Goal: Task Accomplishment & Management: Use online tool/utility

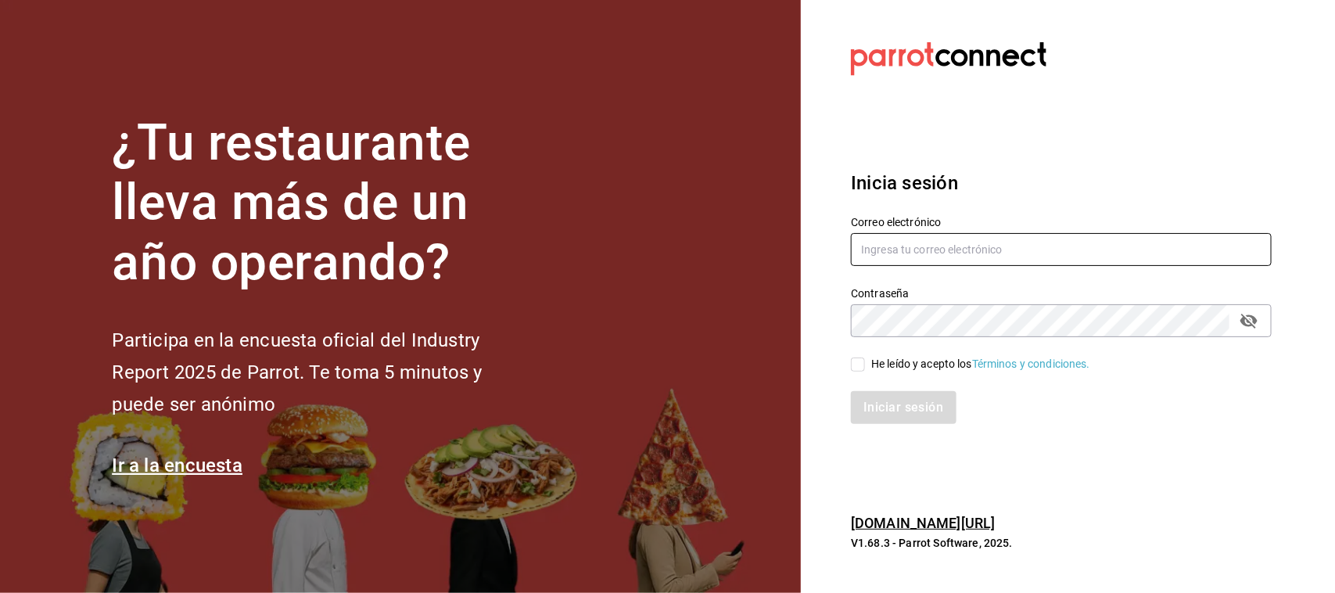
type input "[EMAIL_ADDRESS][PERSON_NAME][PERSON_NAME][DOMAIN_NAME]"
click at [852, 366] on input "He leído y acepto los Términos y condiciones." at bounding box center [858, 364] width 14 height 14
checkbox input "true"
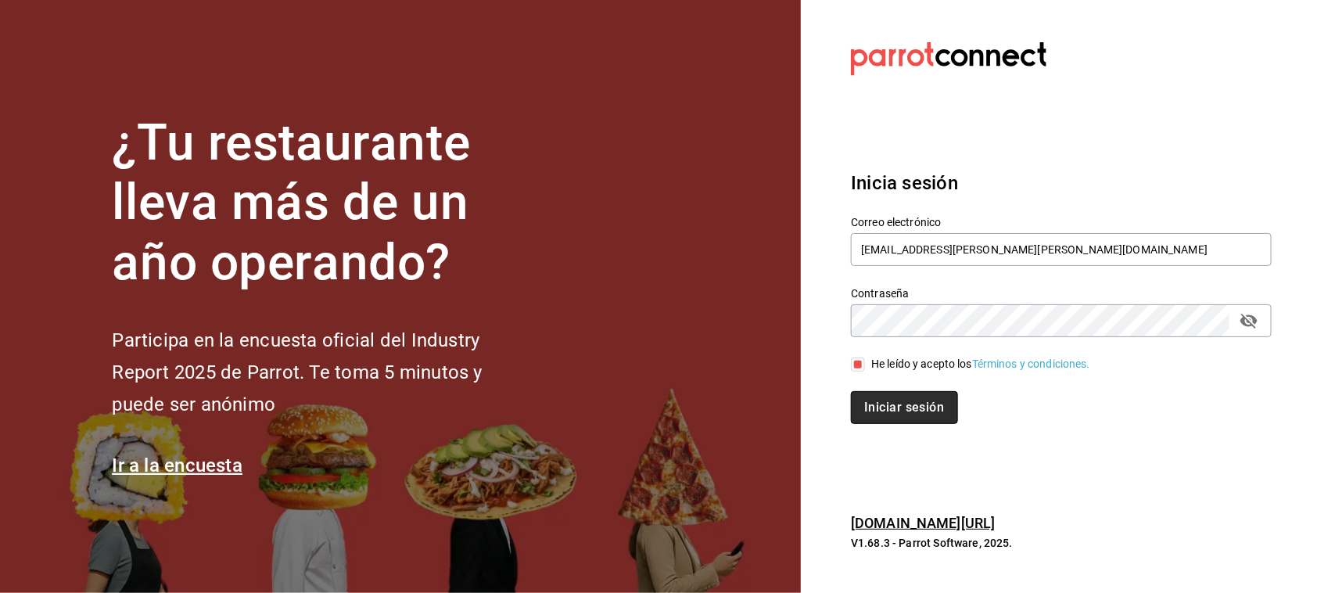
click at [900, 417] on button "Iniciar sesión" at bounding box center [904, 407] width 106 height 33
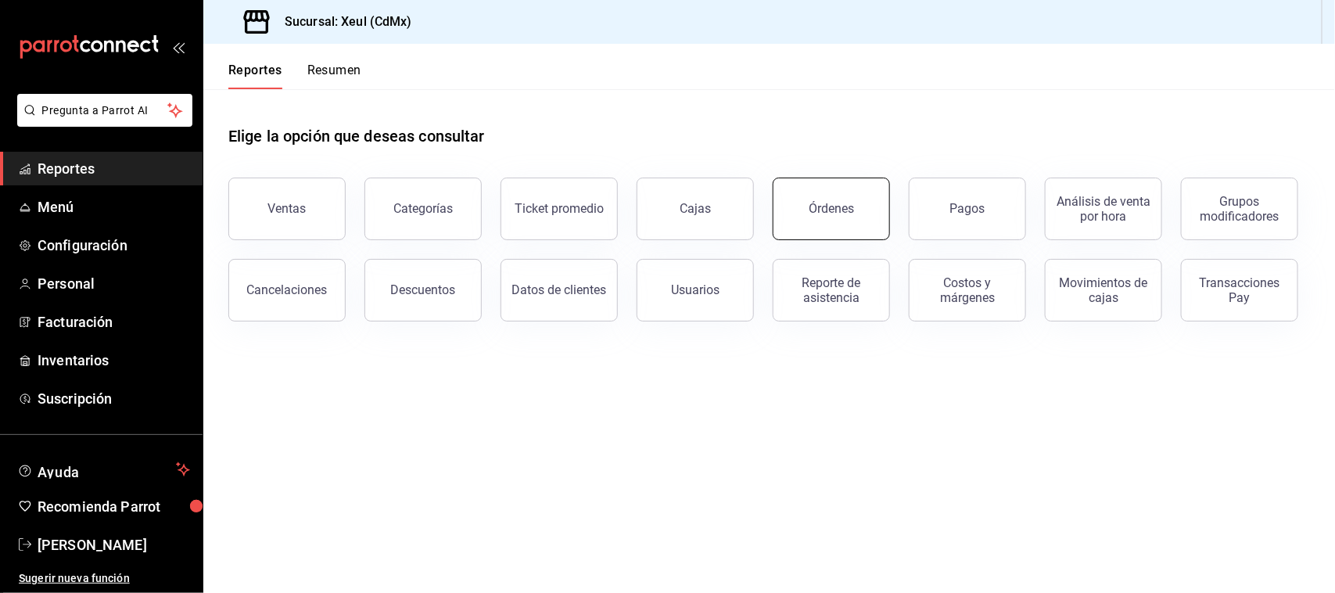
click at [831, 207] on div "Órdenes" at bounding box center [831, 208] width 45 height 15
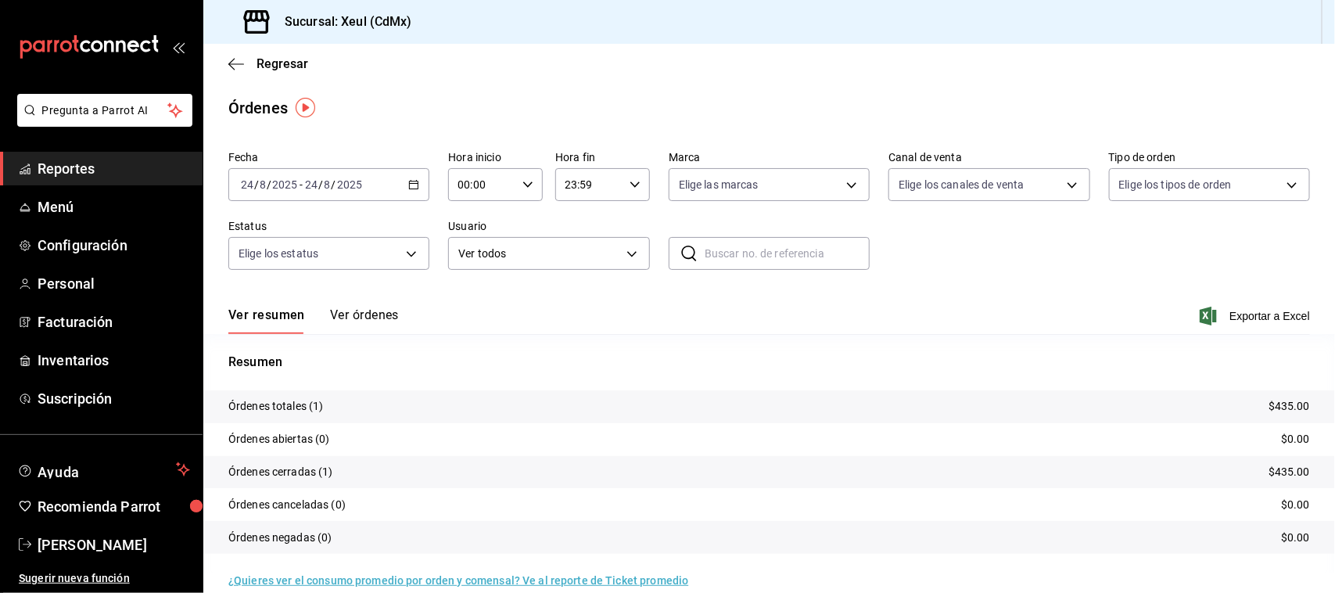
click at [408, 180] on icon "button" at bounding box center [413, 184] width 11 height 11
click at [353, 418] on li "Rango de fechas" at bounding box center [302, 407] width 146 height 35
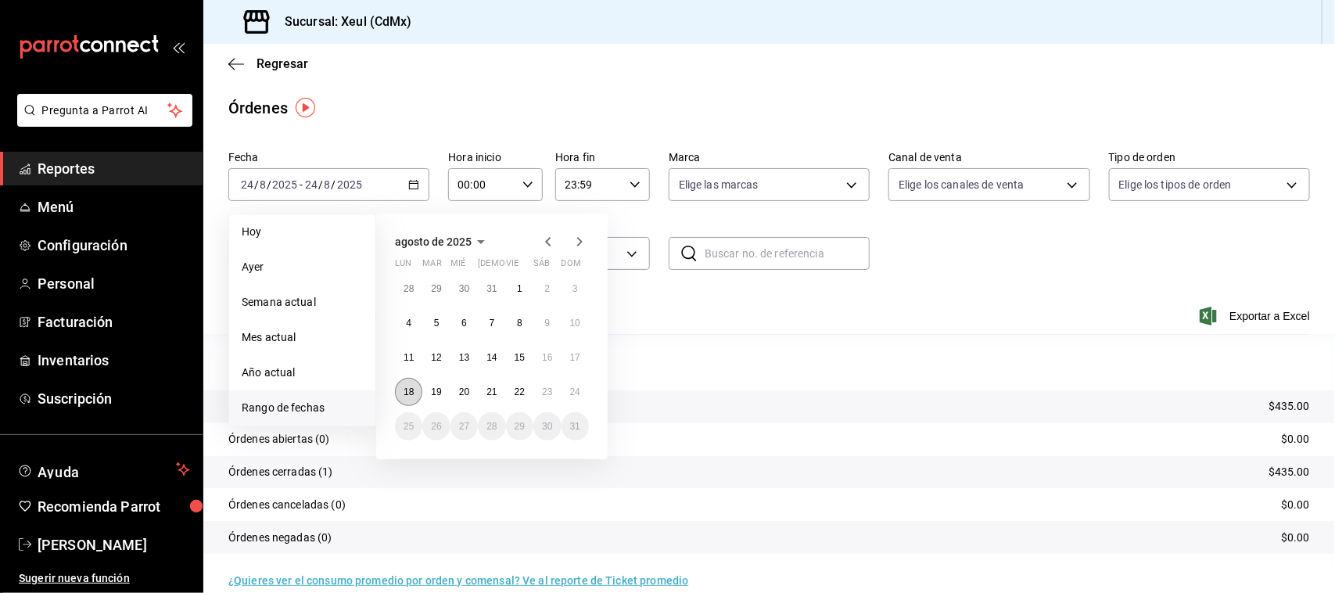
click at [407, 391] on abbr "18" at bounding box center [409, 391] width 10 height 11
click at [549, 389] on abbr "23" at bounding box center [547, 391] width 10 height 11
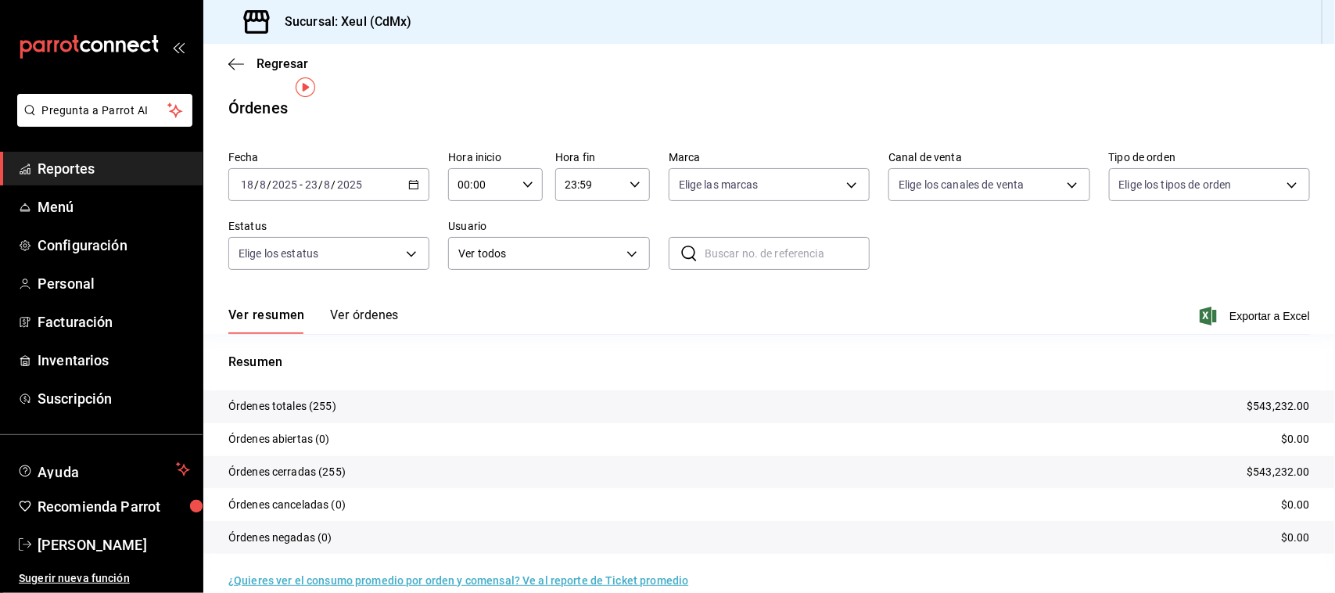
scroll to position [20, 0]
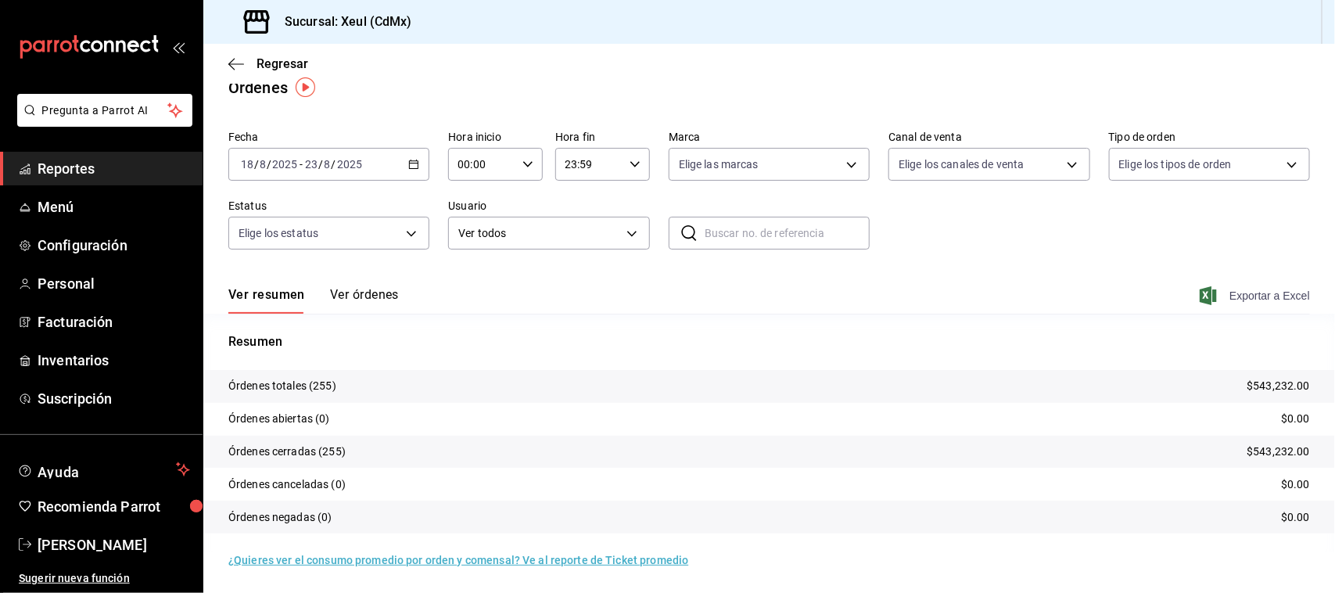
click at [1232, 291] on span "Exportar a Excel" at bounding box center [1256, 295] width 107 height 19
